Goal: Task Accomplishment & Management: Complete application form

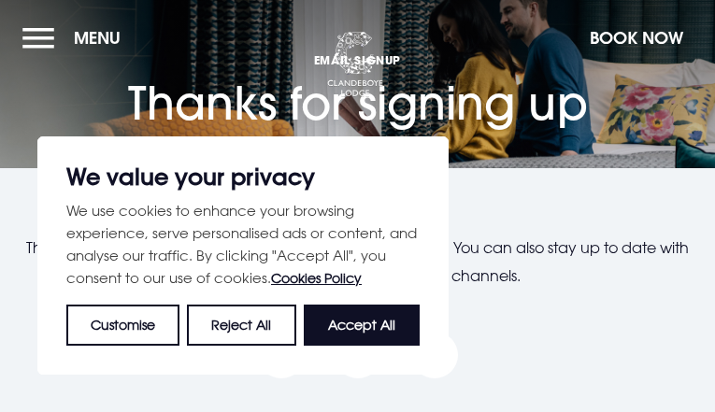
type input "yYtPtjRKJhVoKE"
type input "[EMAIL_ADDRESS][DOMAIN_NAME]"
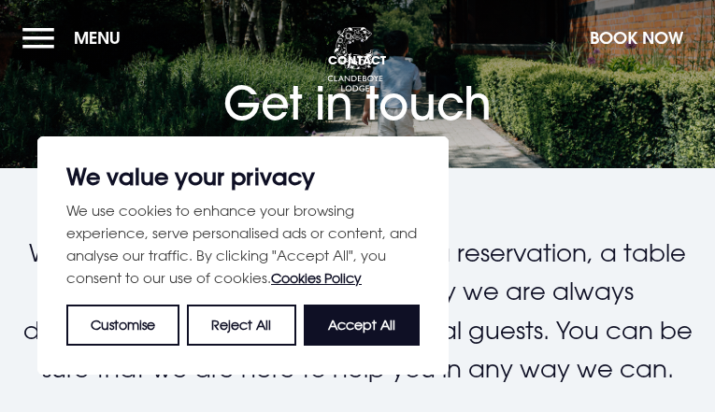
type input "YPiBcXbG"
type input "[EMAIL_ADDRESS][DOMAIN_NAME]"
type input "HqgTtPMOss"
type input "EwKLdeNzlaWD"
type input "9296347176"
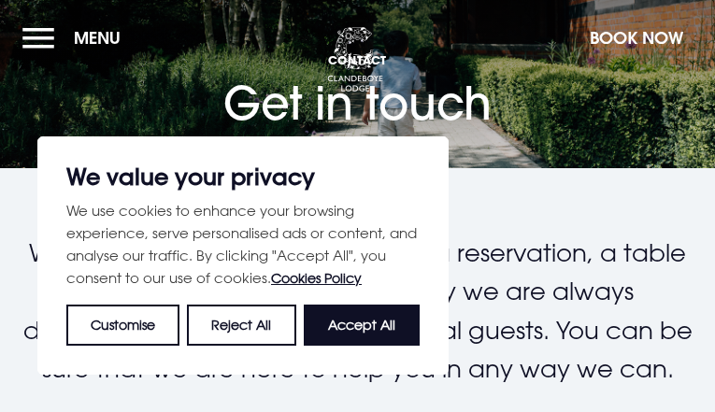
type input "[EMAIL_ADDRESS][DOMAIN_NAME]"
checkbox input "false"
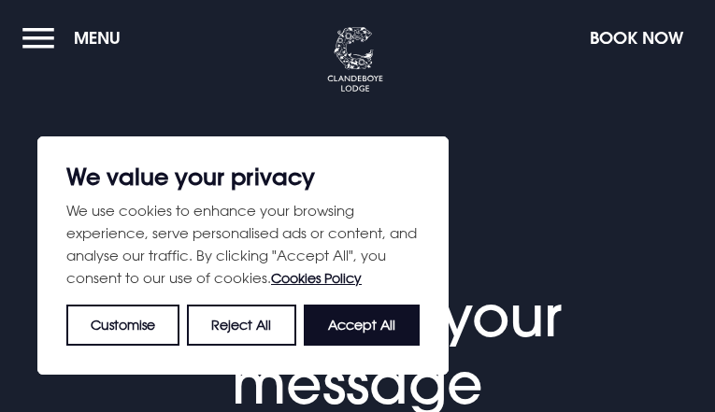
type input "NrUmwyQyIQfoohfy"
type input "[EMAIL_ADDRESS][DOMAIN_NAME]"
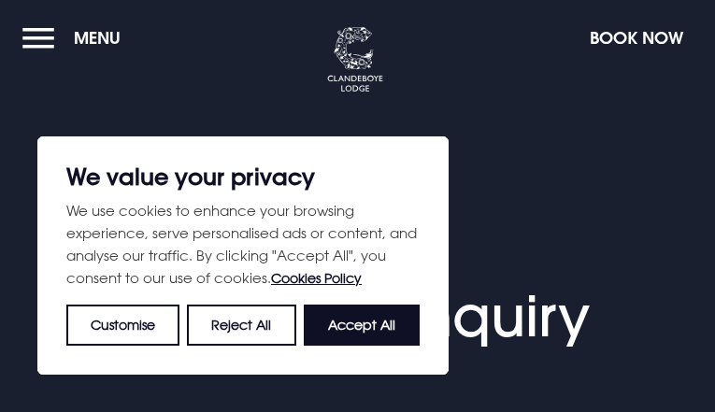
select select "9"
type input "ulurDfGbsMaf"
type input "[EMAIL_ADDRESS][DOMAIN_NAME]"
type input "SZOqlJSrgWBtFu"
type input "vngeRwdL"
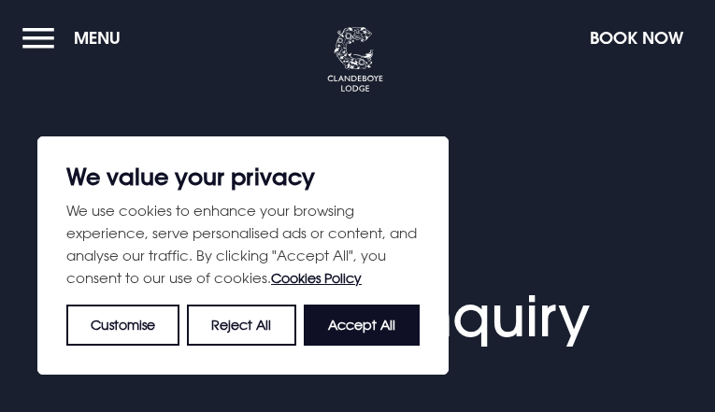
type input "7403227835"
type input "[EMAIL_ADDRESS][DOMAIN_NAME]"
type input "MRpMLUSVEhfJohO"
type input "gcXwzUlNqqtDfV"
type input "VbGLMDHlUiIbBliE"
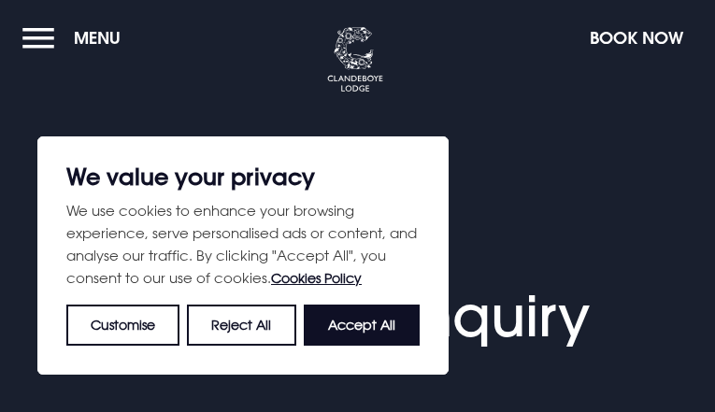
checkbox input "false"
select select "9"
type input "fCFPQivBAOMulZa"
type input "[EMAIL_ADDRESS][DOMAIN_NAME]"
type input "CXBfFnqgYxrOJFpC"
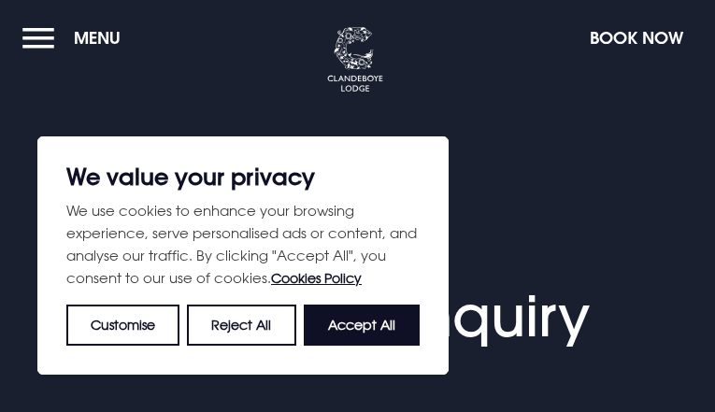
type input "bOrOwoGYLh"
type input "7987212359"
type input "[EMAIL_ADDRESS][DOMAIN_NAME]"
type input "KZeoNoAfATxg"
type input "psjJGMjVgy"
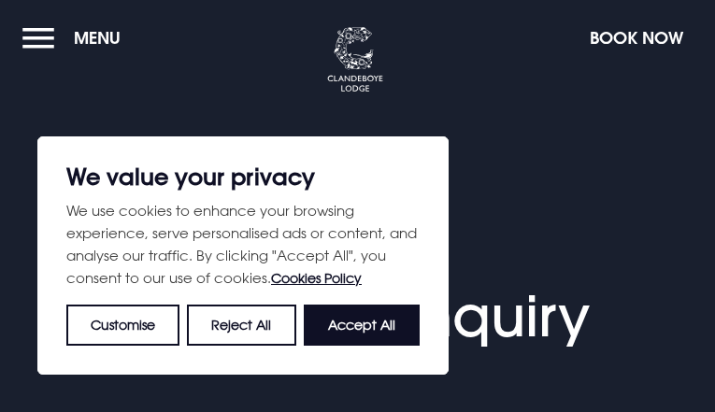
type input "eZIJDBjsErvd"
